Goal: Task Accomplishment & Management: Use online tool/utility

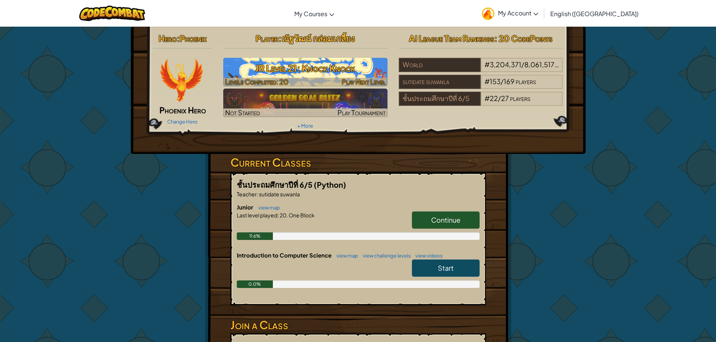
click at [296, 82] on div at bounding box center [305, 82] width 164 height 9
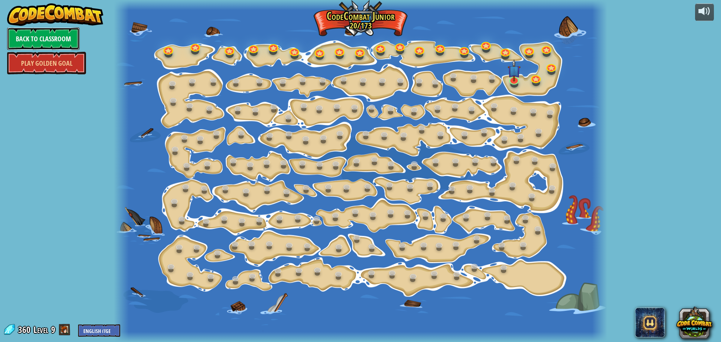
click at [13, 42] on link "Back to Classroom" at bounding box center [43, 38] width 73 height 23
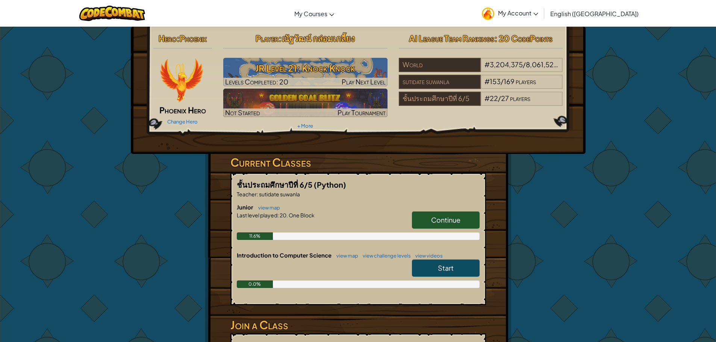
click at [447, 266] on span "Start" at bounding box center [446, 268] width 16 height 9
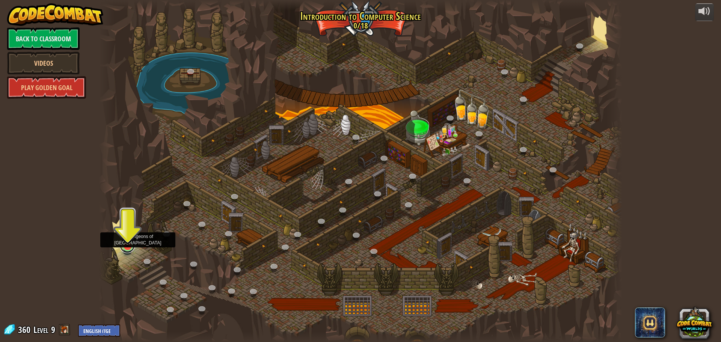
click at [129, 248] on link at bounding box center [127, 245] width 15 height 15
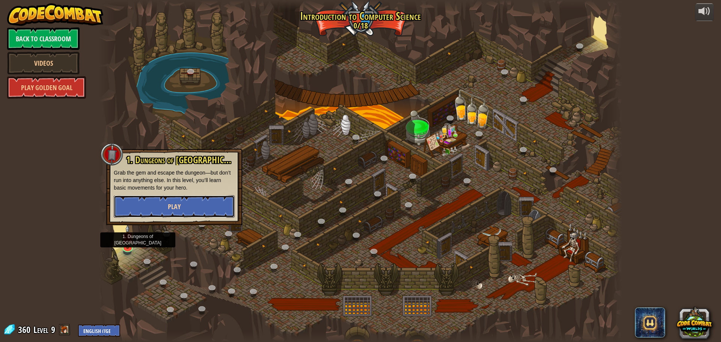
click at [135, 210] on button "Play" at bounding box center [174, 206] width 121 height 23
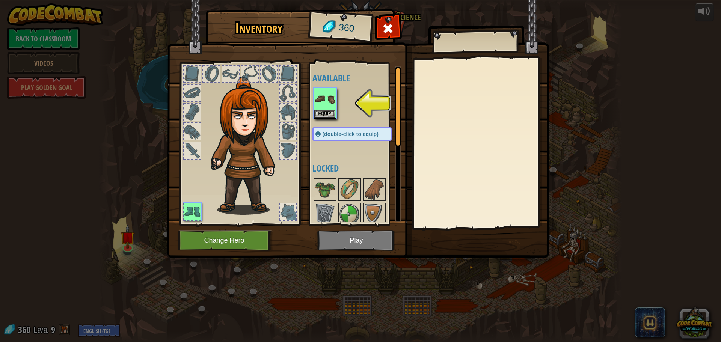
click at [362, 184] on div at bounding box center [360, 276] width 94 height 198
drag, startPoint x: 351, startPoint y: 187, endPoint x: 332, endPoint y: 190, distance: 18.6
click at [350, 187] on img at bounding box center [349, 189] width 21 height 21
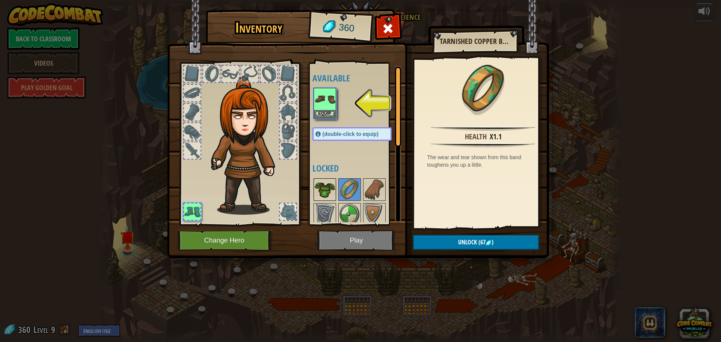
click at [332, 190] on img at bounding box center [324, 189] width 21 height 21
